Goal: Transaction & Acquisition: Purchase product/service

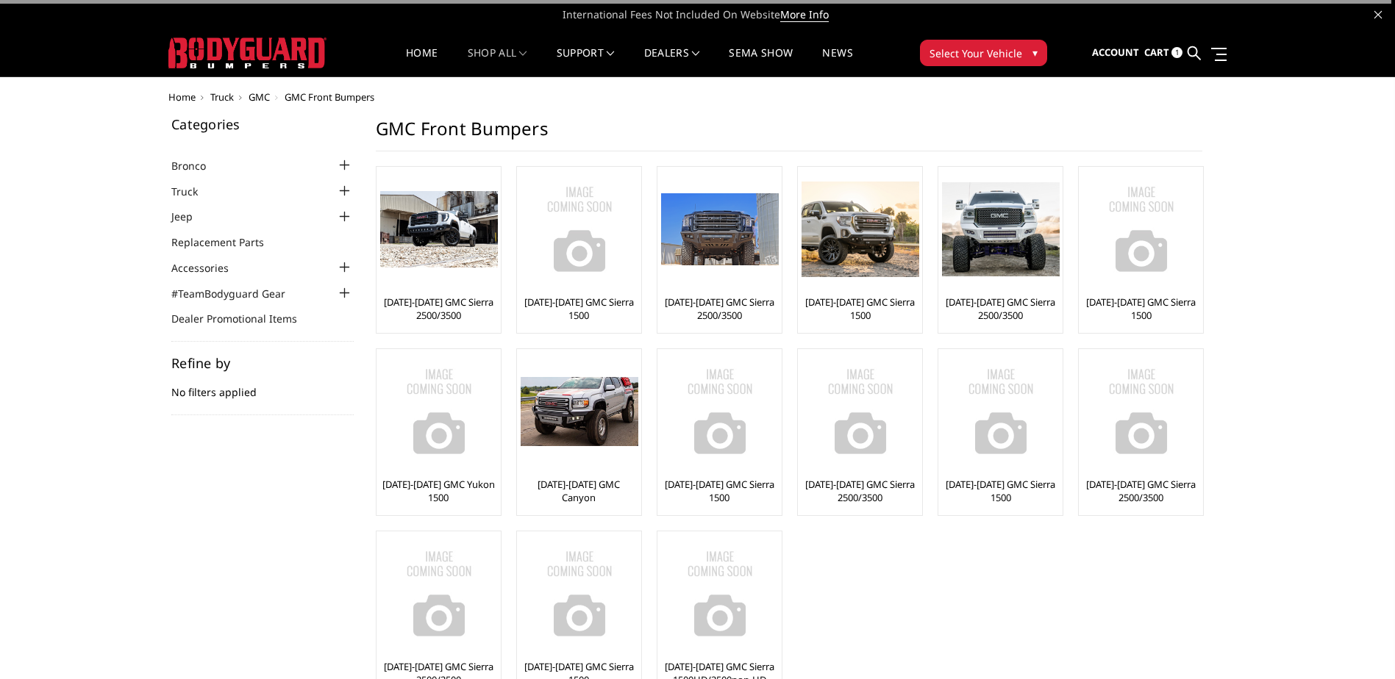
click at [1164, 51] on span "Cart" at bounding box center [1156, 52] width 25 height 13
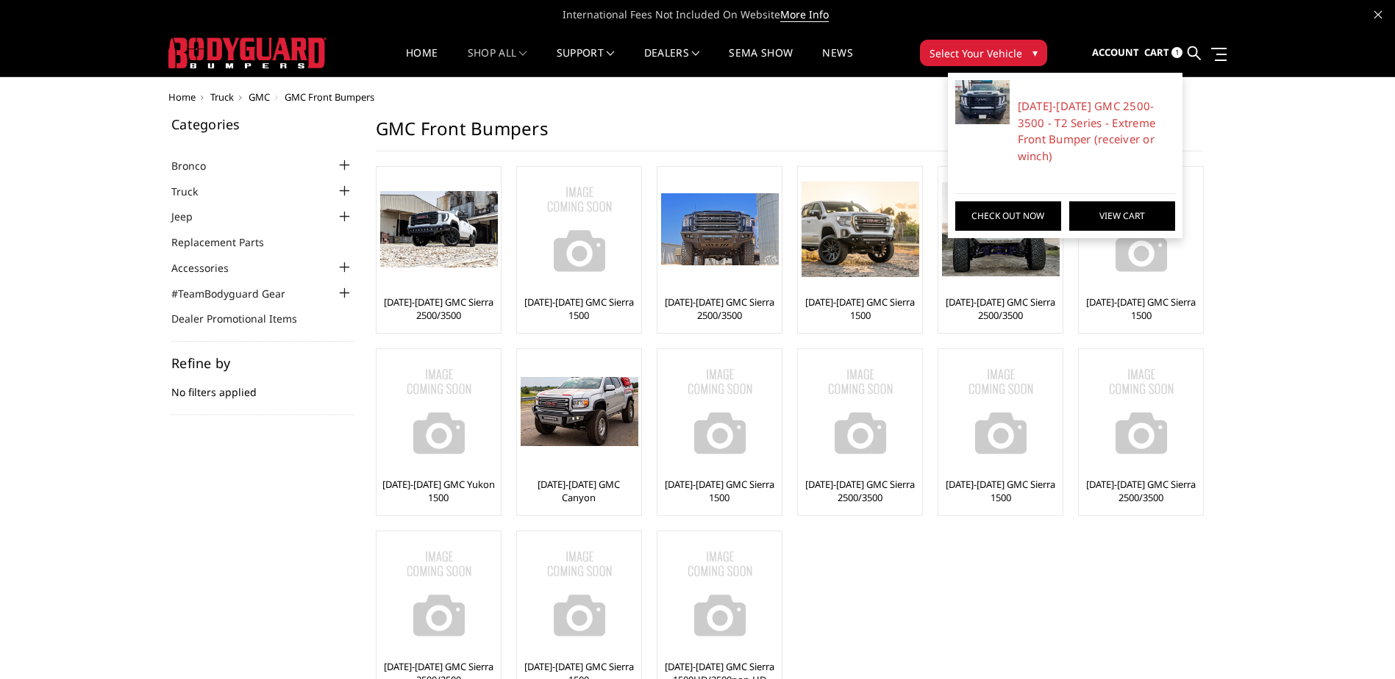
click at [1103, 201] on link "View Cart" at bounding box center [1122, 215] width 106 height 29
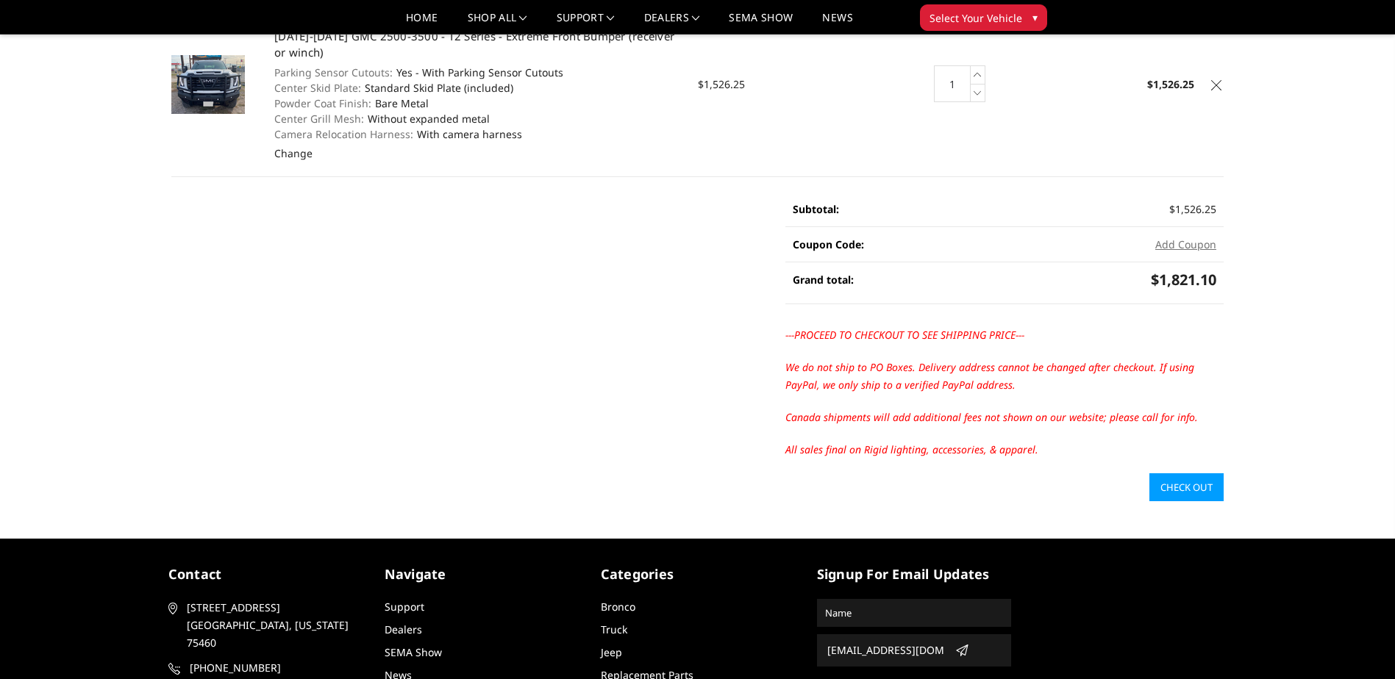
scroll to position [221, 0]
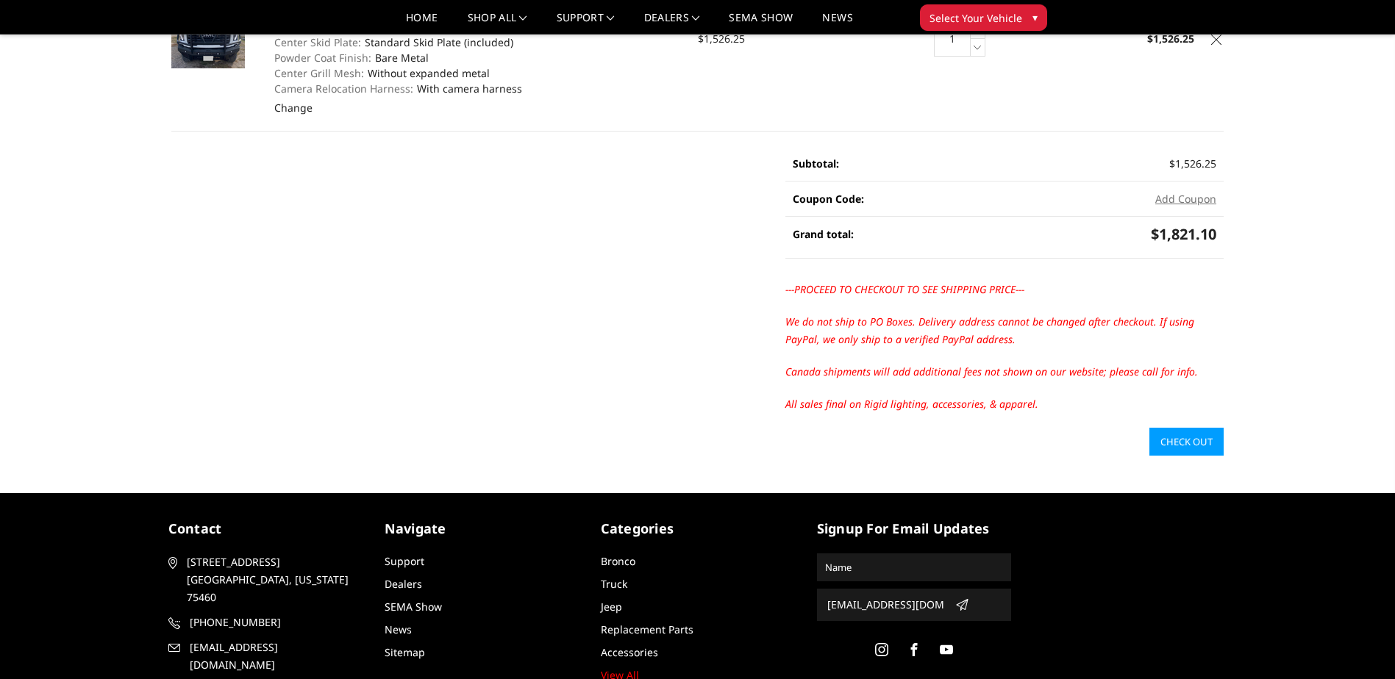
click at [1198, 435] on link "Check out" at bounding box center [1186, 442] width 74 height 28
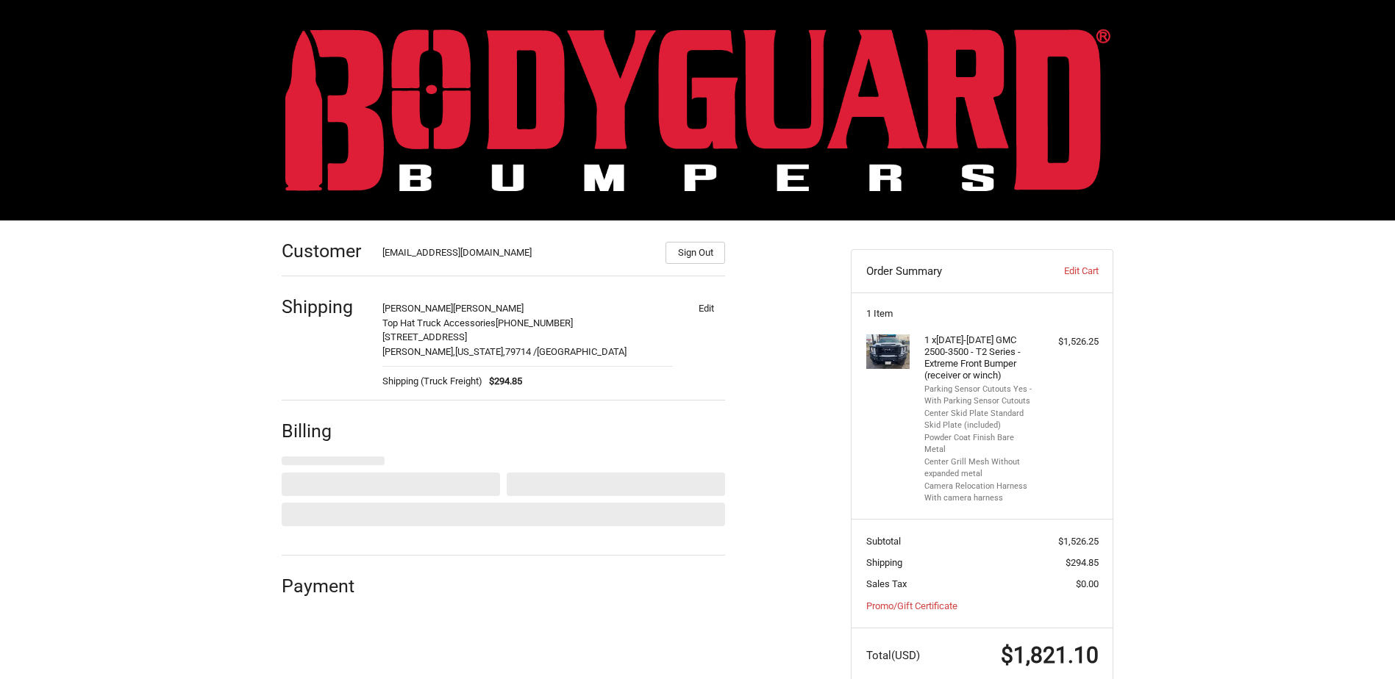
select select "US"
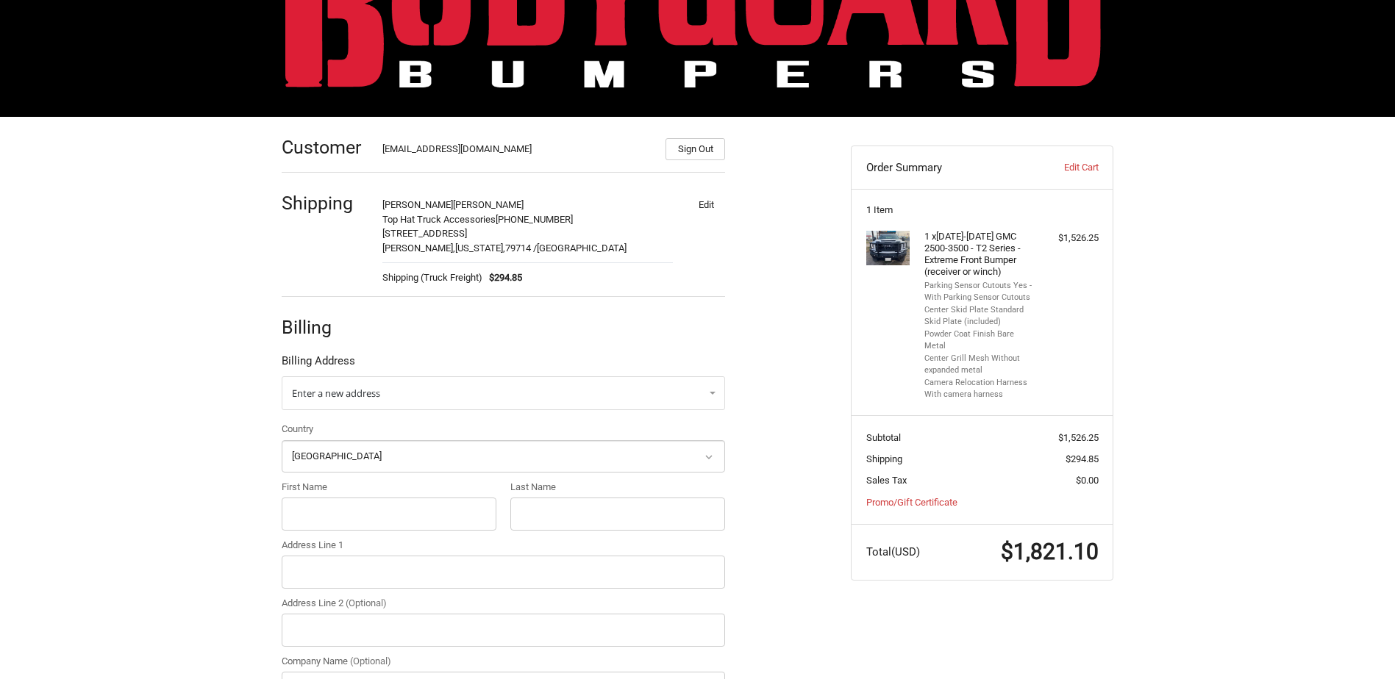
scroll to position [147, 0]
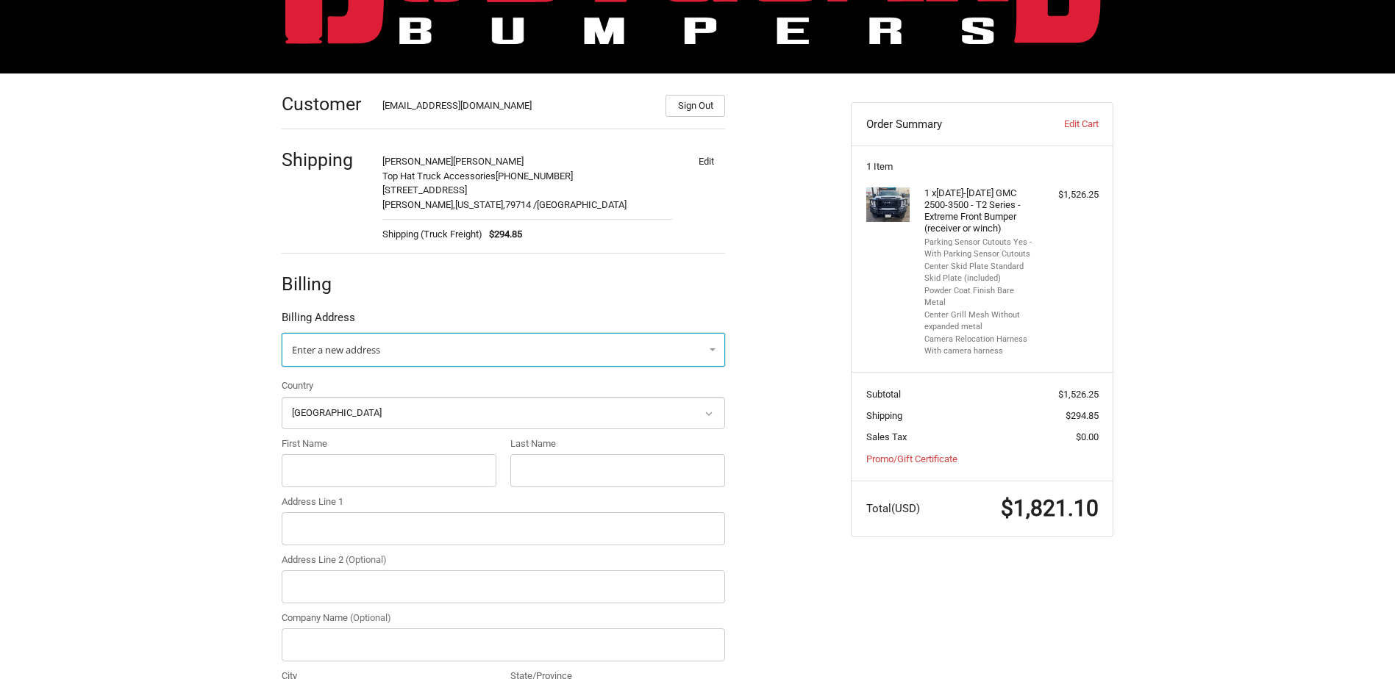
click at [350, 341] on link "Enter a new address" at bounding box center [503, 350] width 443 height 34
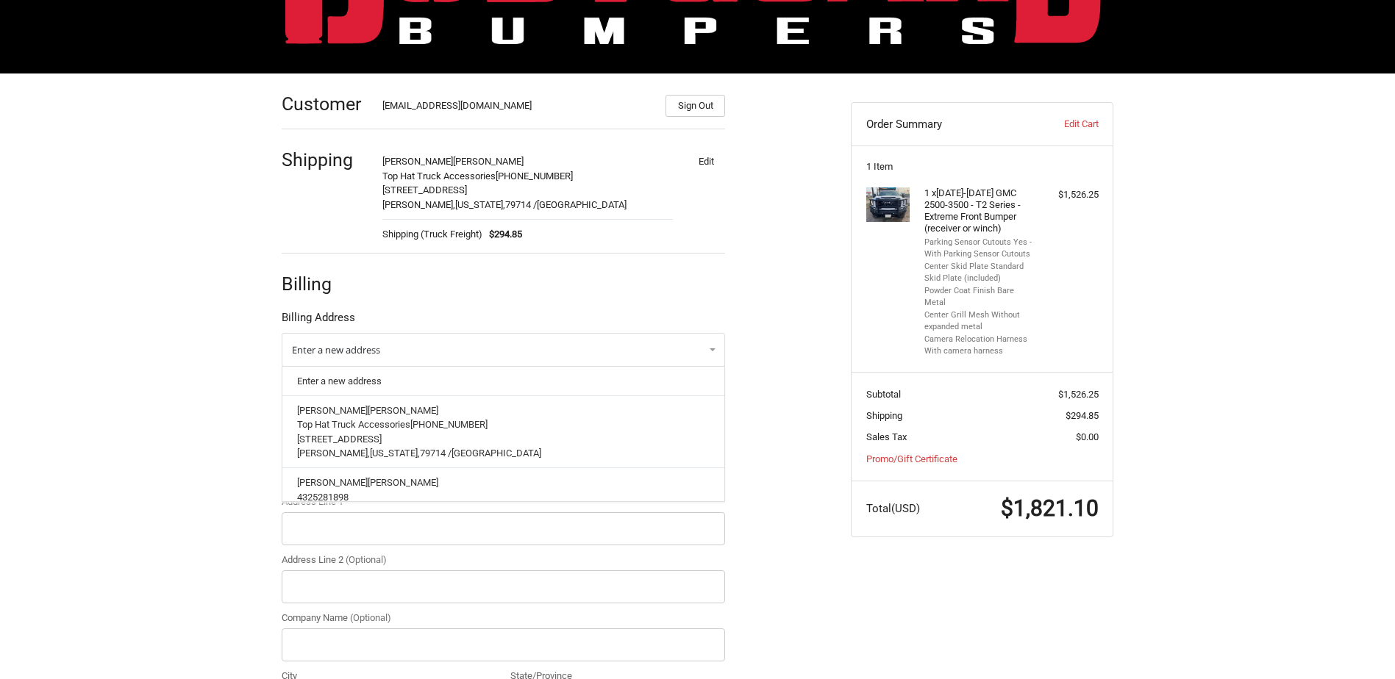
click at [192, 393] on div "Customer tophattexas@gmail.com Sign Out Shipping Jeff Hatfield Top Hat Truck Ac…" at bounding box center [697, 514] width 1395 height 881
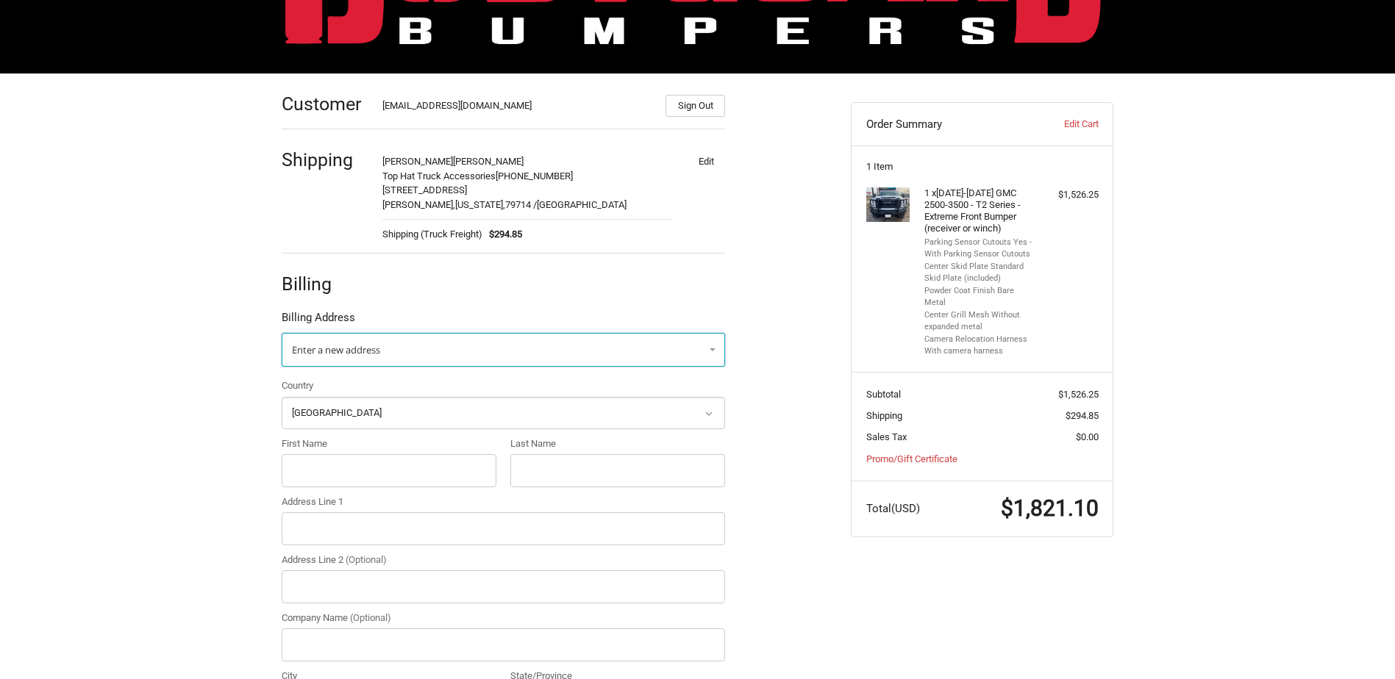
click at [391, 342] on link "Enter a new address" at bounding box center [503, 350] width 443 height 34
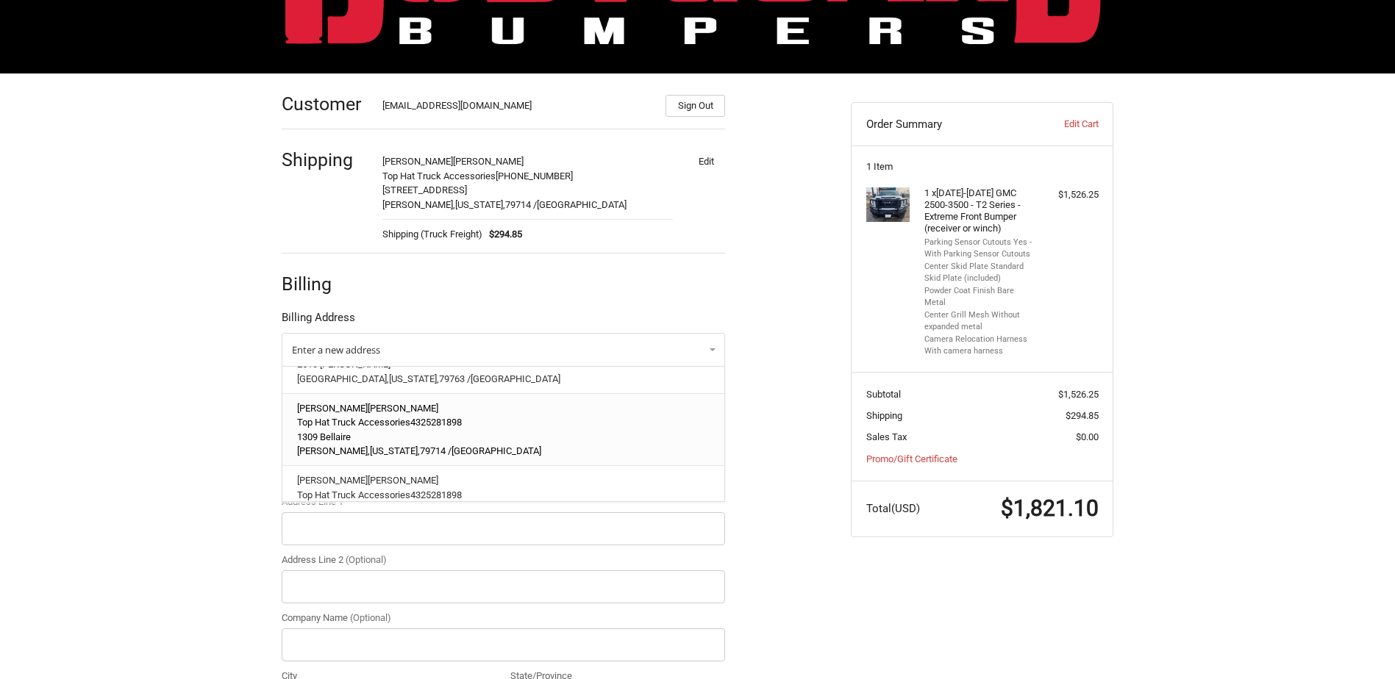
click at [365, 432] on p "1309 Bellaire" at bounding box center [503, 437] width 413 height 15
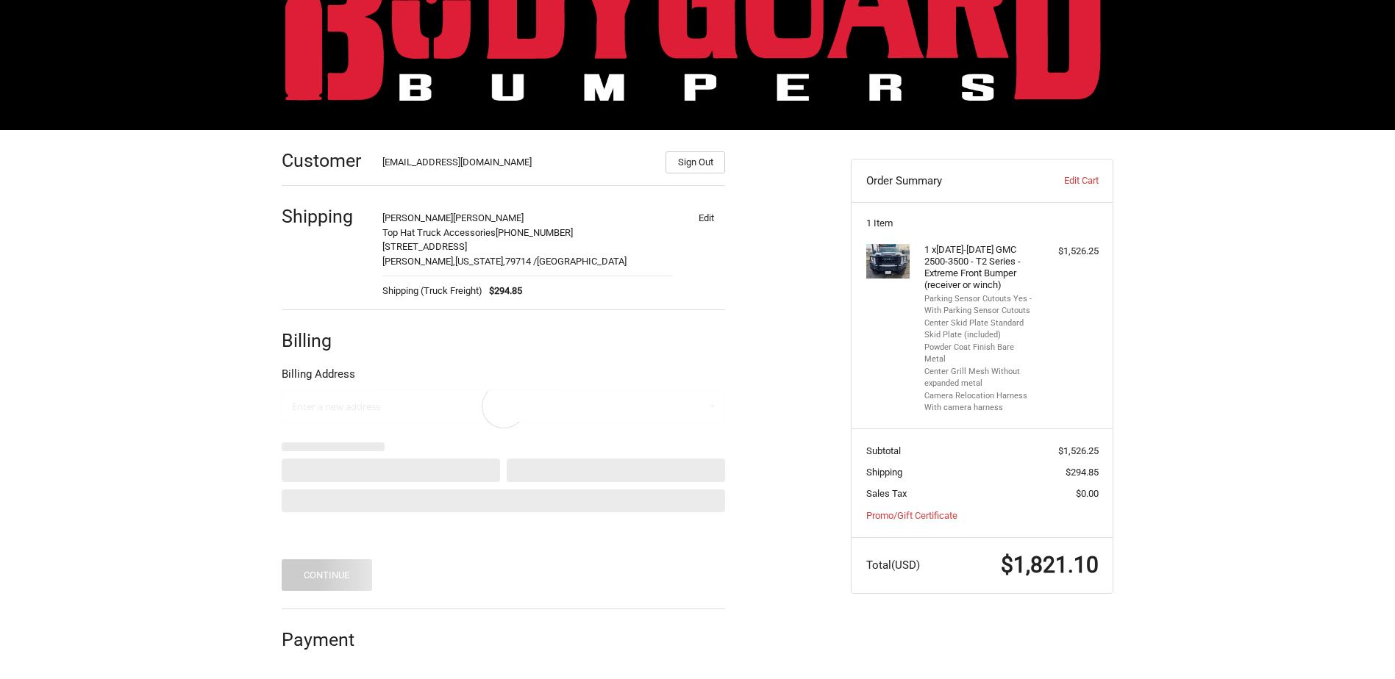
scroll to position [21, 0]
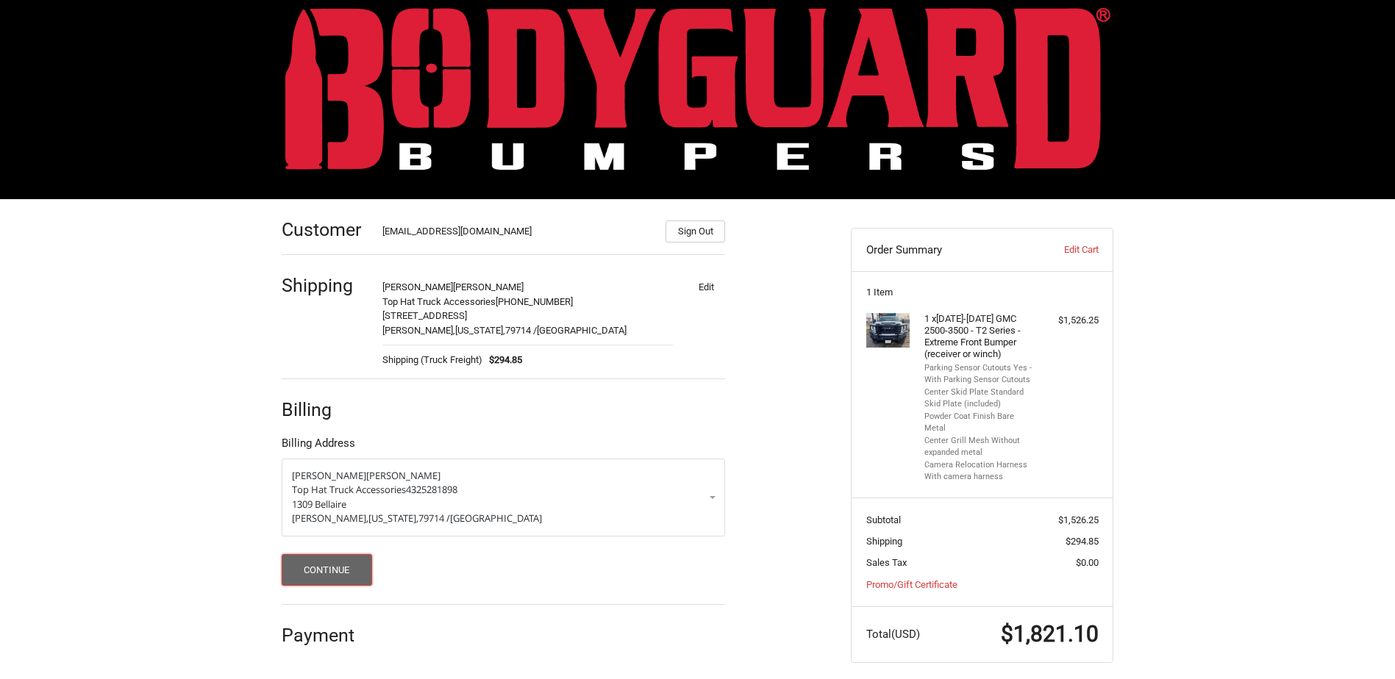
click at [335, 573] on button "Continue" at bounding box center [327, 570] width 90 height 32
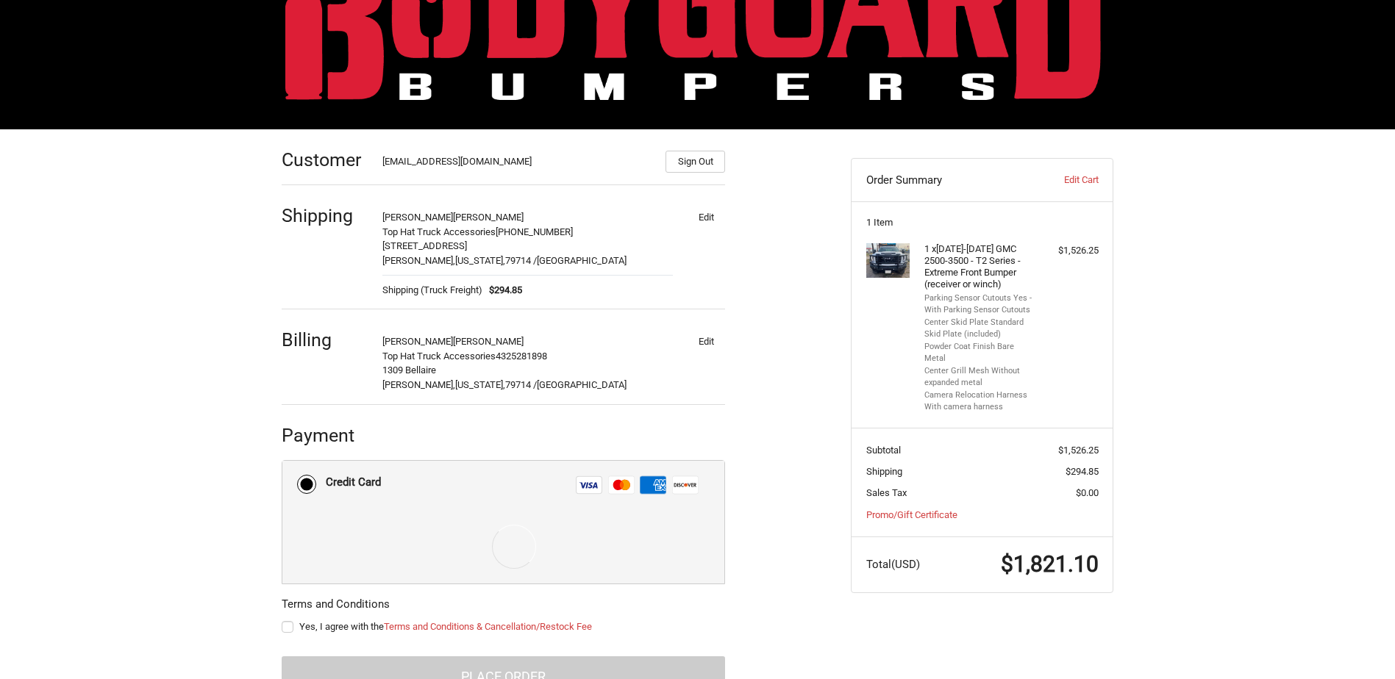
scroll to position [141, 0]
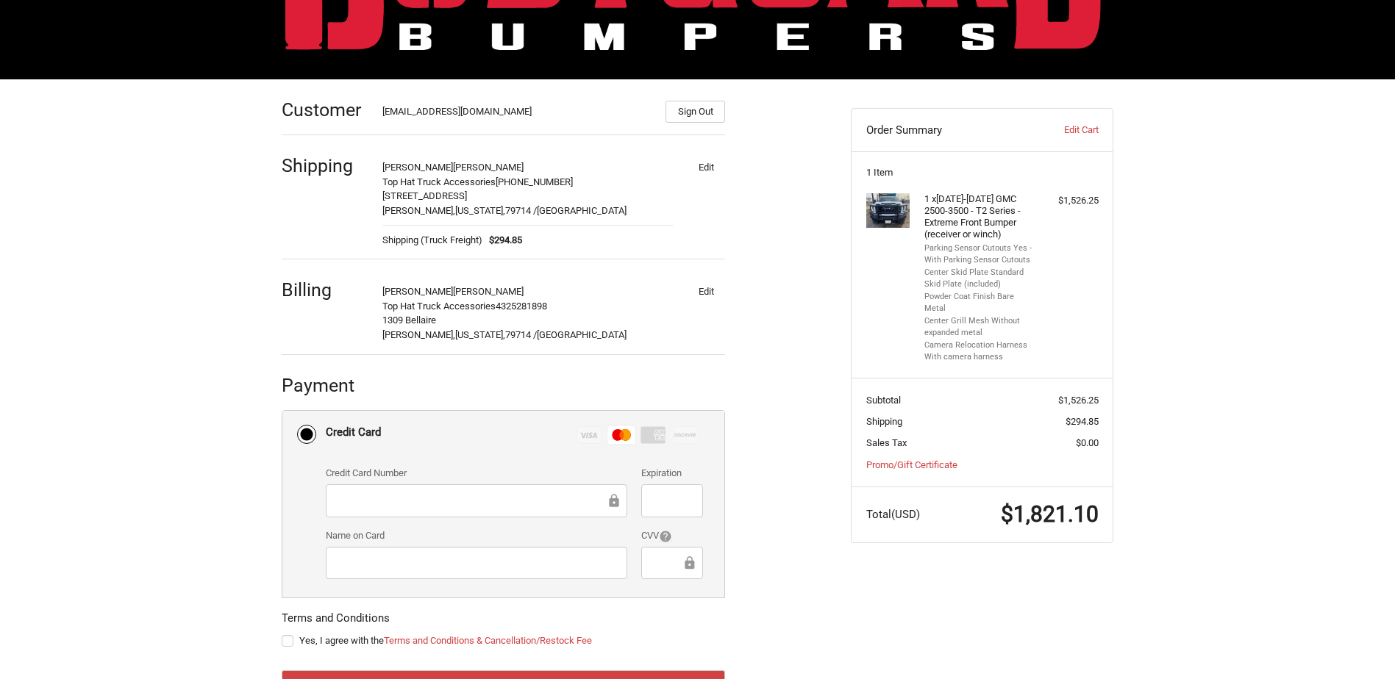
drag, startPoint x: 172, startPoint y: 454, endPoint x: 292, endPoint y: 485, distance: 123.6
click at [173, 455] on div "Customer tophattexas@gmail.com Sign Out Shipping Jeff Hatfield Top Hat Truck Ac…" at bounding box center [697, 410] width 1395 height 663
drag, startPoint x: 207, startPoint y: 403, endPoint x: 207, endPoint y: 411, distance: 8.1
click at [207, 404] on div "Customer tophattexas@gmail.com Sign Out Shipping Jeff Hatfield Top Hat Truck Ac…" at bounding box center [697, 410] width 1395 height 663
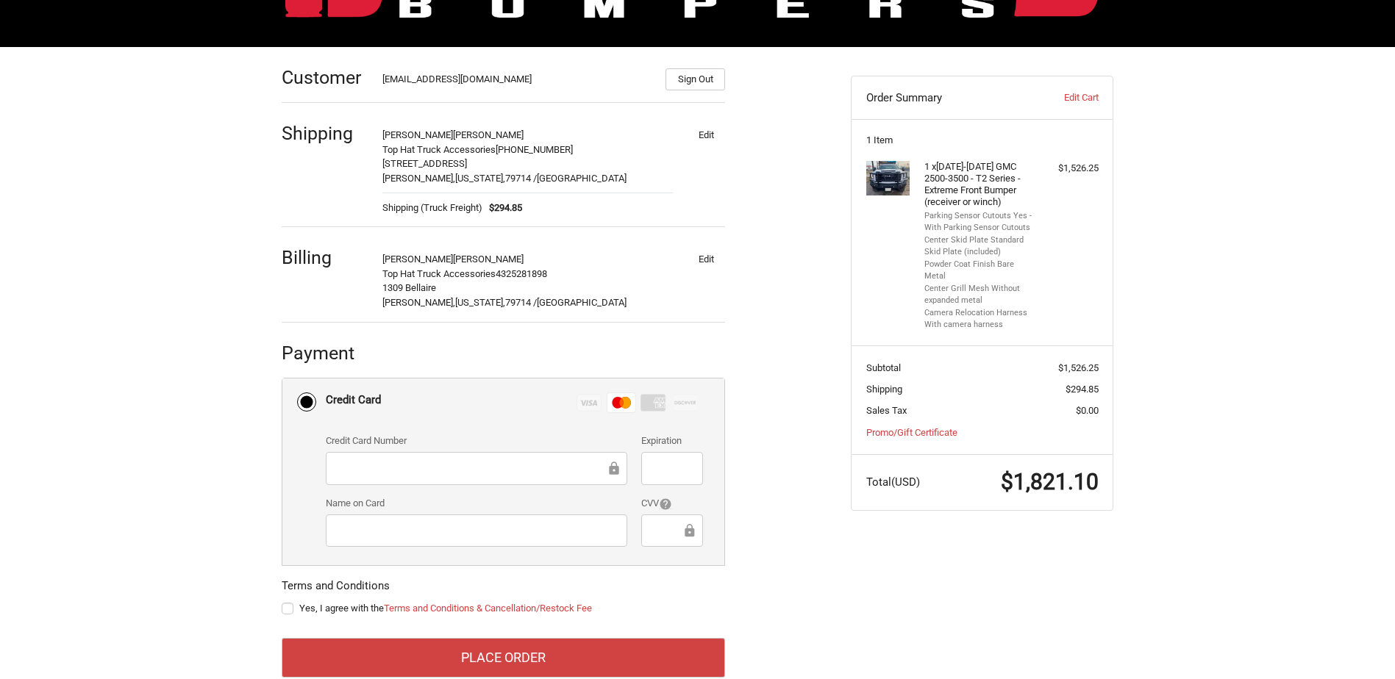
scroll to position [205, 0]
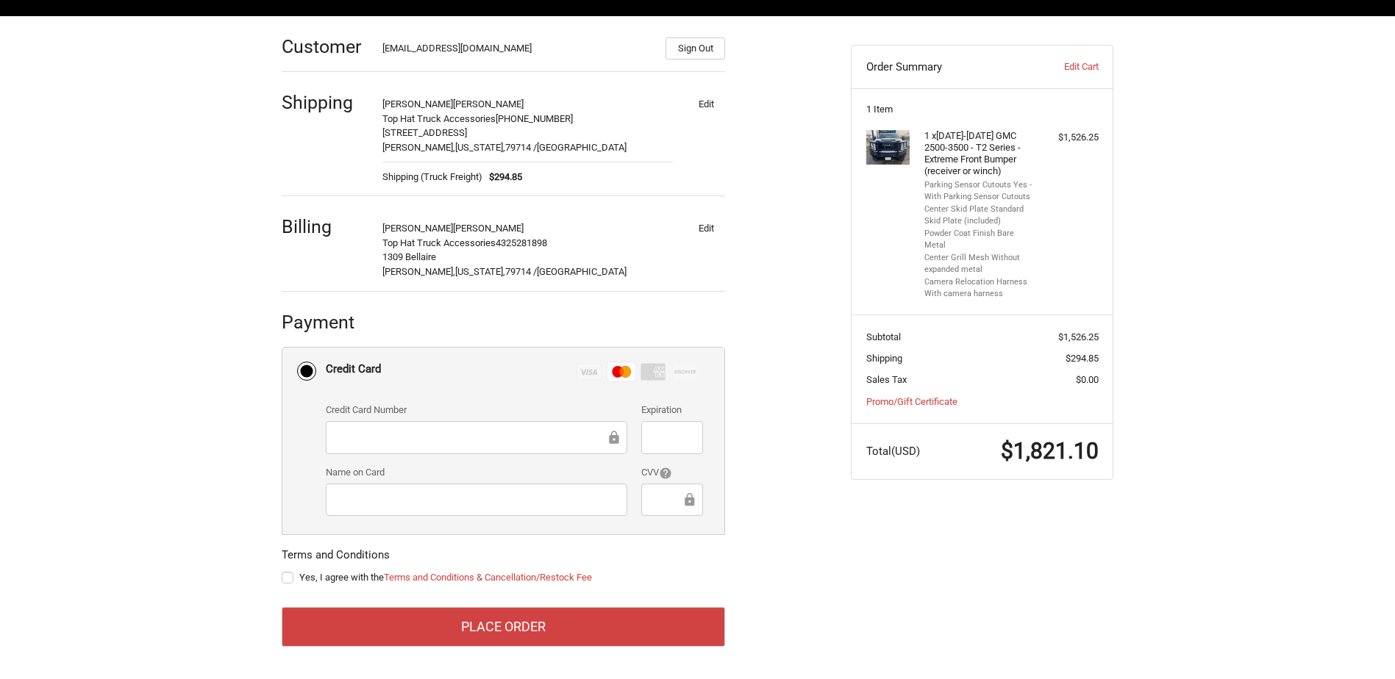
click at [288, 576] on label "Yes, I agree with the Terms and Conditions & Cancellation/Restock Fee" at bounding box center [503, 578] width 443 height 12
click at [282, 571] on input "Yes, I agree with the Terms and Conditions & Cancellation/Restock Fee" at bounding box center [282, 571] width 1 height 1
checkbox input "true"
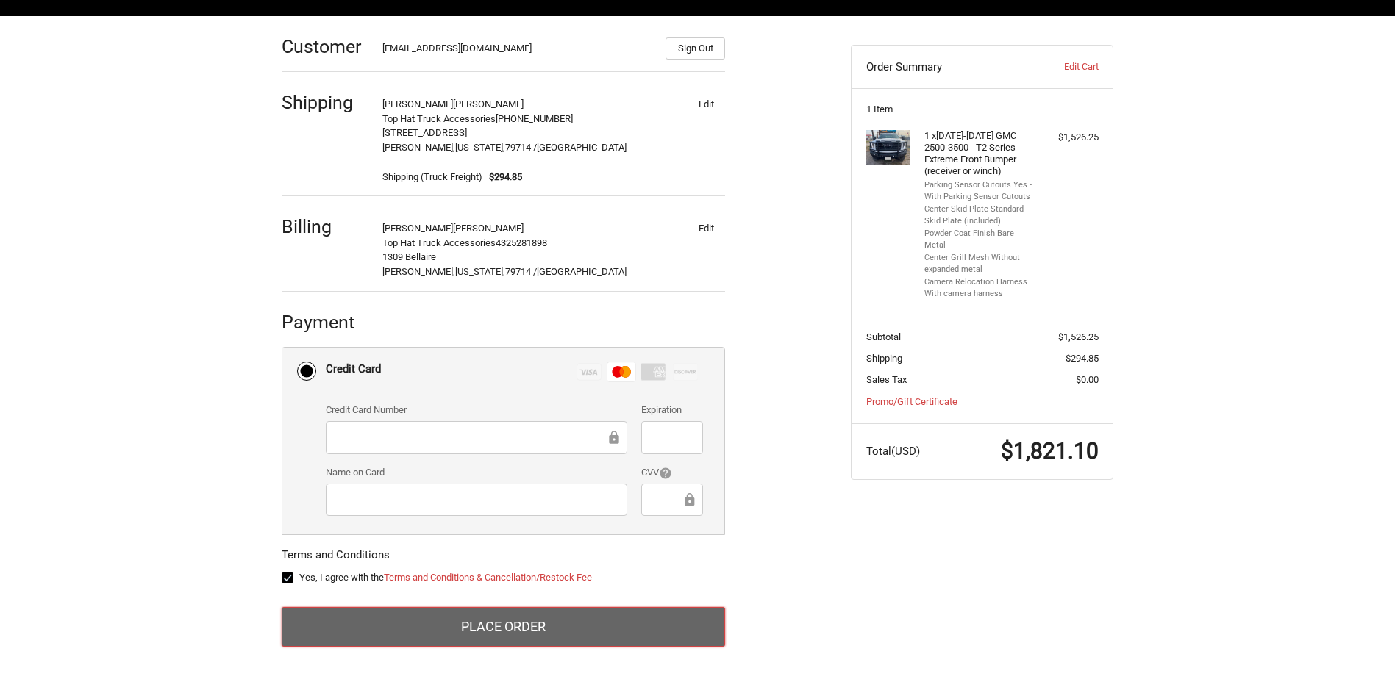
click at [490, 618] on button "Place Order" at bounding box center [503, 627] width 443 height 40
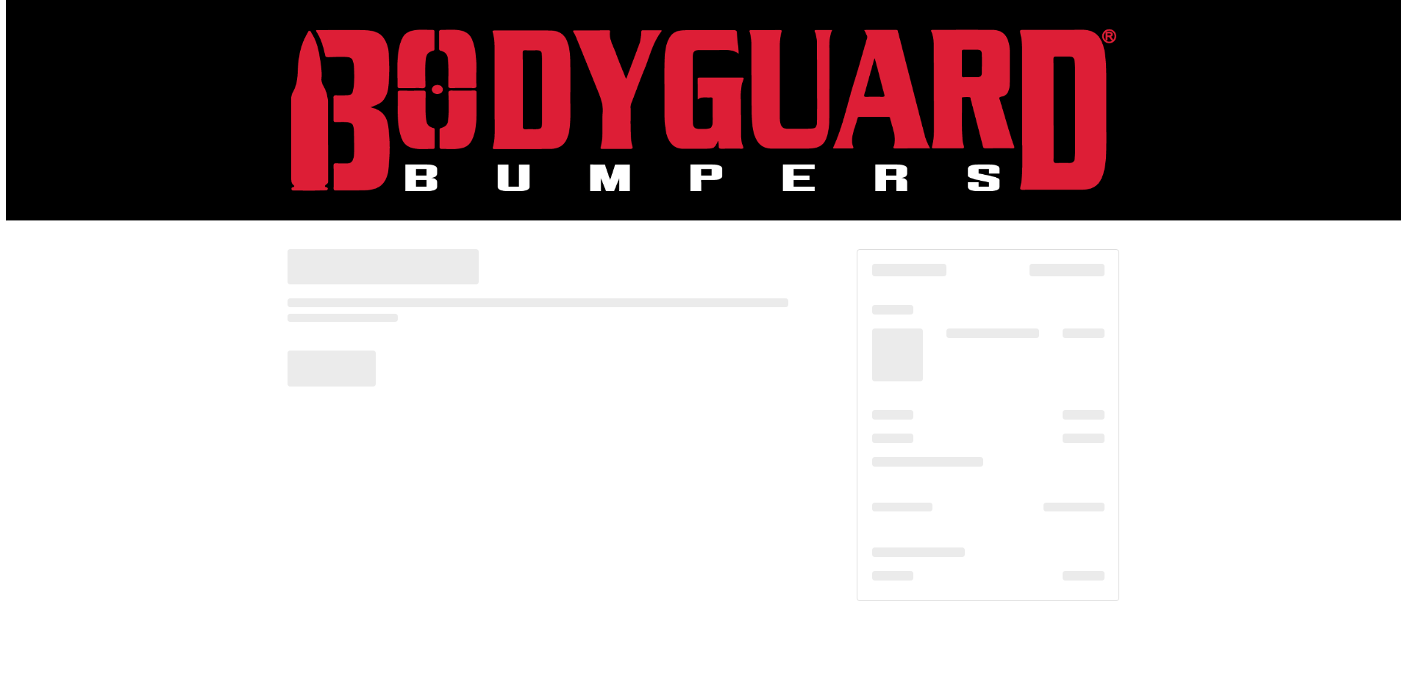
scroll to position [0, 0]
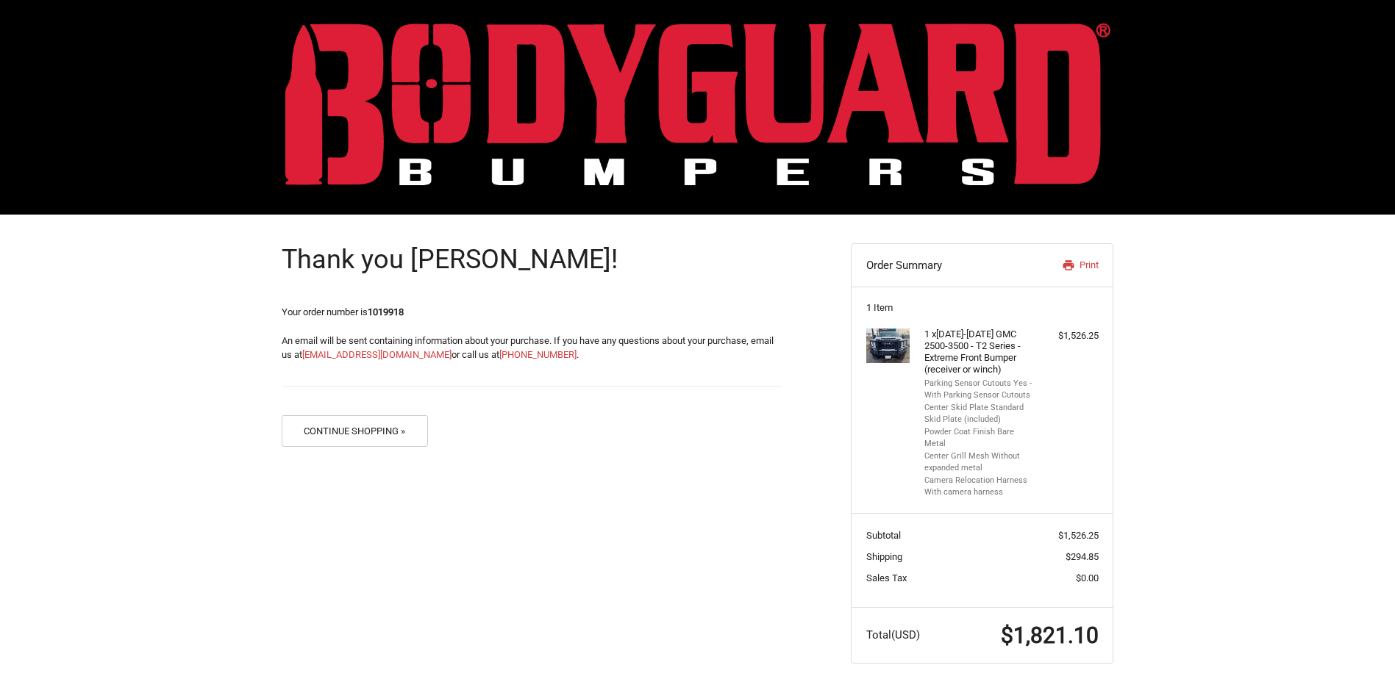
scroll to position [7, 0]
